Goal: Obtain resource: Obtain resource

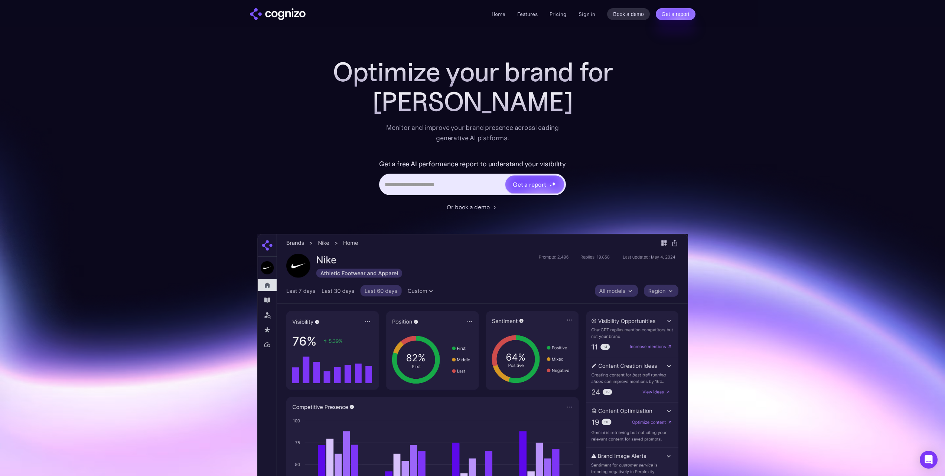
click at [821, 68] on section "Optimize your brand for [PERSON_NAME] Monitor and improve your brand presence a…" at bounding box center [472, 301] width 945 height 488
click at [735, 191] on section "Optimize your brand for ChatGPT Monitor and improve your brand presence across …" at bounding box center [472, 301] width 945 height 488
click at [461, 187] on input "Hero URL Input Form" at bounding box center [442, 184] width 124 height 14
click at [440, 186] on input "Hero URL Input Form" at bounding box center [442, 184] width 124 height 14
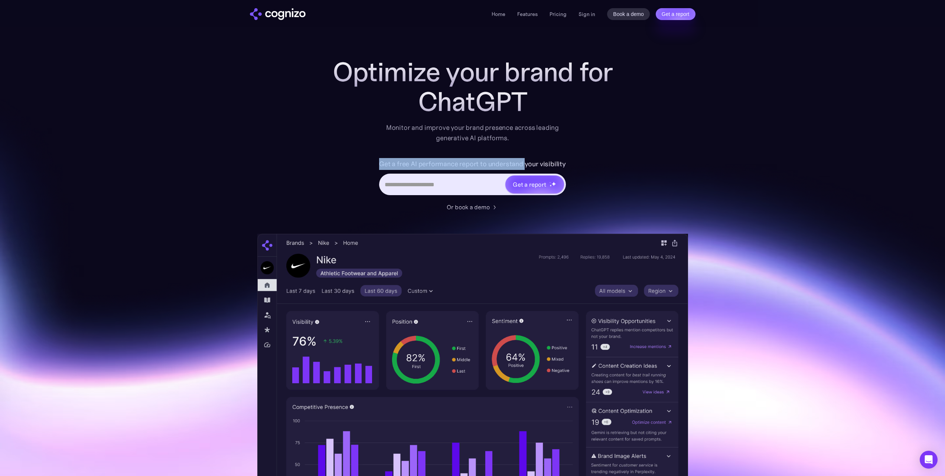
drag, startPoint x: 395, startPoint y: 154, endPoint x: 525, endPoint y: 165, distance: 130.8
click at [525, 165] on div "Optimize your brand for ChatGPT Monitor and improve your brand presence across …" at bounding box center [472, 134] width 297 height 154
click at [525, 165] on label "Get a free AI performance report to understand your visibility" at bounding box center [472, 164] width 187 height 12
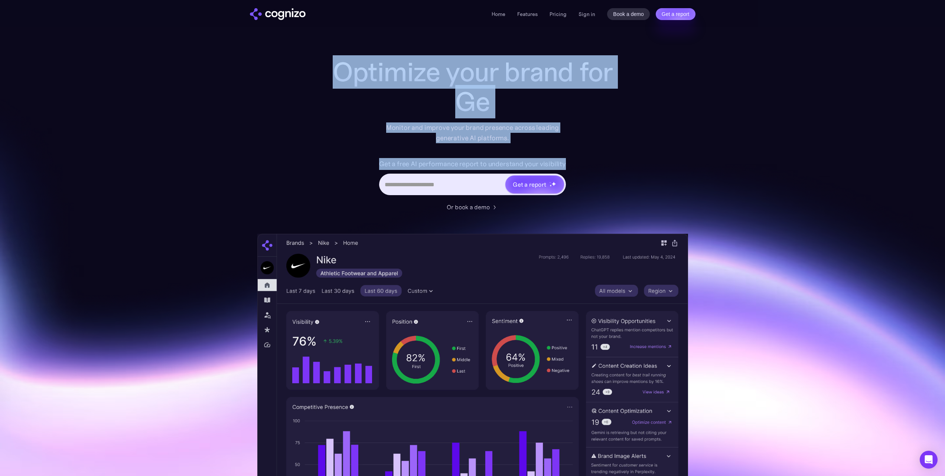
drag, startPoint x: 572, startPoint y: 165, endPoint x: 287, endPoint y: 70, distance: 300.7
click at [287, 70] on div "Optimize your brand for Ge Monitor and improve your brand presence across leadi…" at bounding box center [472, 301] width 431 height 488
click at [287, 70] on div "Optimize your brand for Gemini Monitor and improve your brand presence across l…" at bounding box center [472, 301] width 431 height 488
drag, startPoint x: 296, startPoint y: 73, endPoint x: 631, endPoint y: 172, distance: 349.3
click at [622, 172] on div "Optimize your brand for Gemini Monitor and improve your brand presence across l…" at bounding box center [472, 301] width 431 height 488
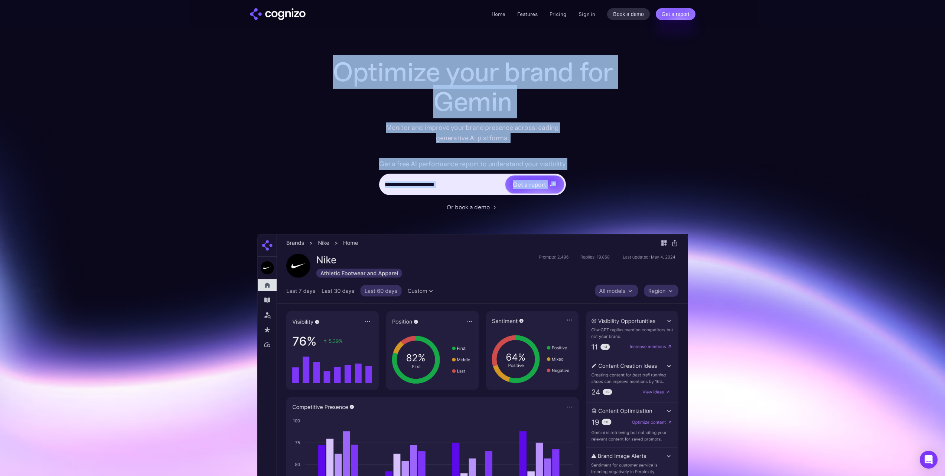
click at [631, 172] on div "Optimize your brand for Gemin Monitor and improve your brand presence across le…" at bounding box center [472, 301] width 431 height 488
drag, startPoint x: 650, startPoint y: 175, endPoint x: 334, endPoint y: 57, distance: 337.5
click at [334, 57] on div "Optimize your brand for Perple Monitor and improve your brand presence across l…" at bounding box center [472, 301] width 431 height 488
click at [334, 57] on h1 "Optimize your brand for" at bounding box center [472, 72] width 297 height 30
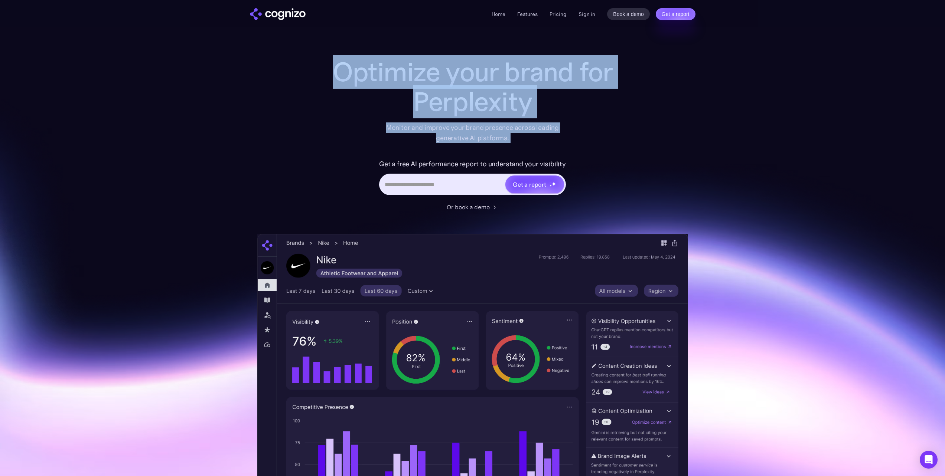
drag, startPoint x: 283, startPoint y: 61, endPoint x: 685, endPoint y: 156, distance: 414.1
click at [685, 156] on div "Optimize your brand for Perplexity Monitor and improve your brand presence acro…" at bounding box center [472, 301] width 431 height 488
click at [685, 156] on div "Optimize your brand for Perplexit Monitor and improve your brand presence acros…" at bounding box center [472, 301] width 431 height 488
